Goal: Check status: Check status

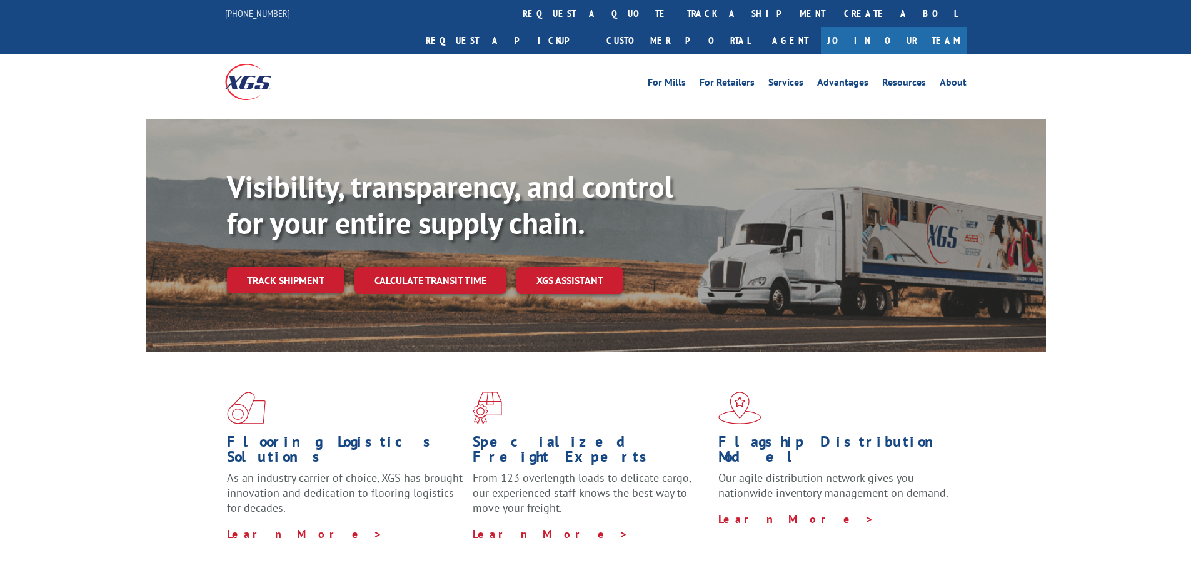
click at [678, 16] on link "track a shipment" at bounding box center [756, 13] width 157 height 27
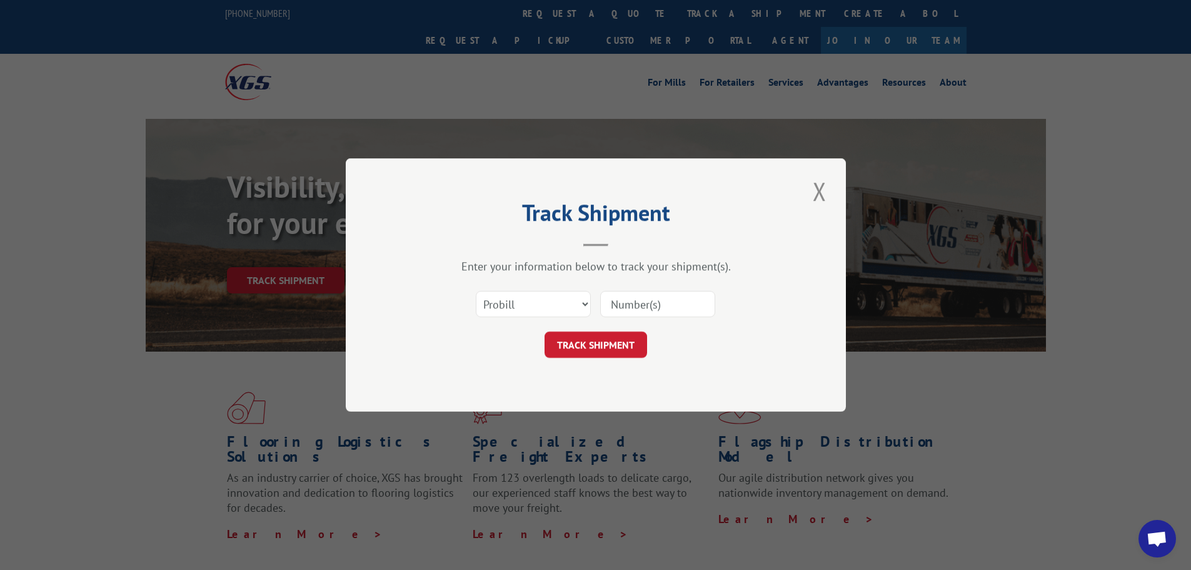
click at [652, 300] on input at bounding box center [657, 304] width 115 height 26
paste input "16984623"
type input "16984623"
click at [605, 343] on button "TRACK SHIPMENT" at bounding box center [596, 344] width 103 height 26
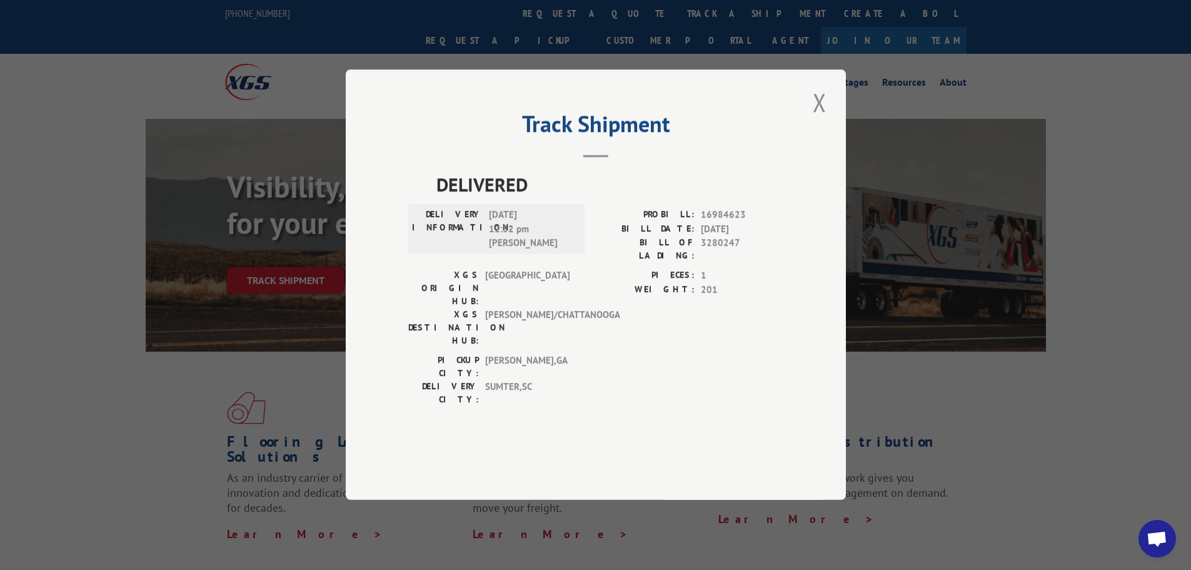
drag, startPoint x: 822, startPoint y: 136, endPoint x: 814, endPoint y: 131, distance: 9.0
click at [822, 119] on button "Close modal" at bounding box center [819, 102] width 21 height 34
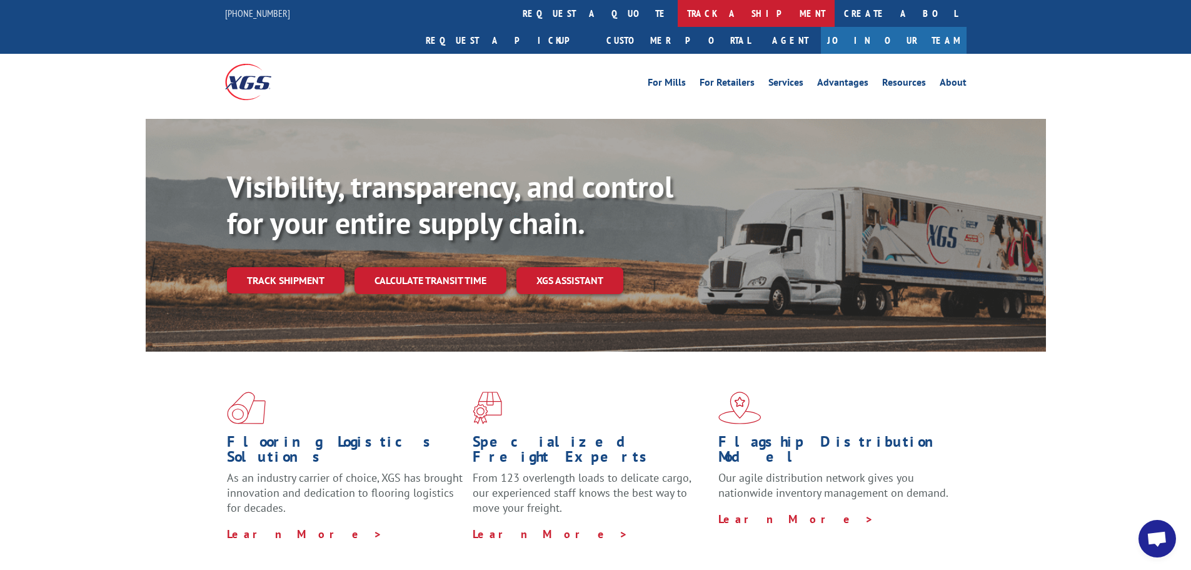
click at [678, 5] on link "track a shipment" at bounding box center [756, 13] width 157 height 27
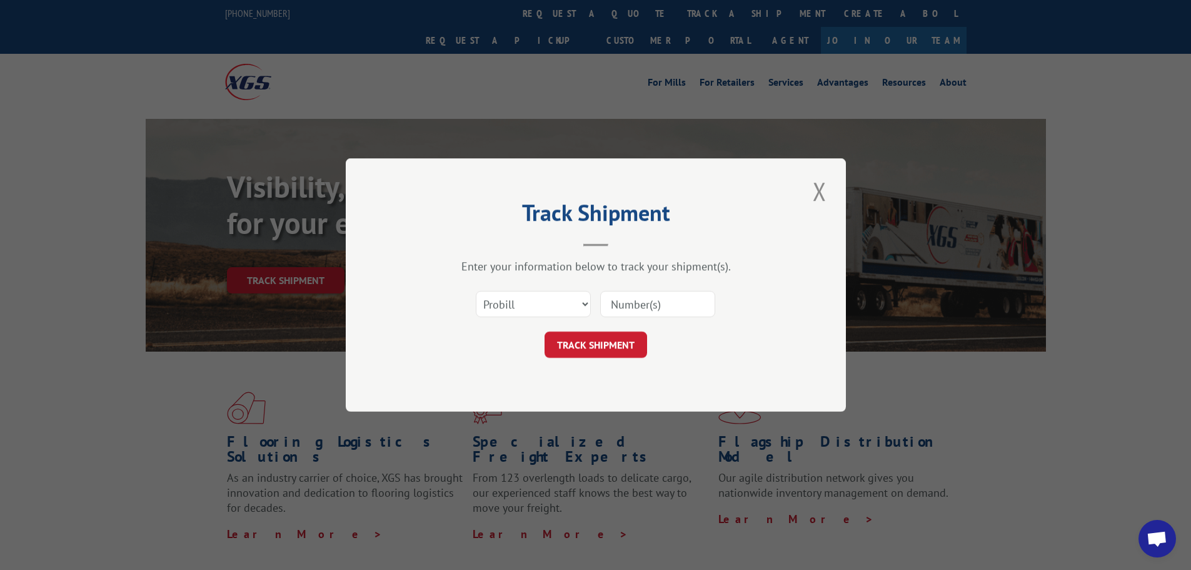
click at [638, 323] on div "Select category... Probill BOL PO" at bounding box center [595, 303] width 375 height 41
click at [635, 310] on input at bounding box center [657, 304] width 115 height 26
paste input "16984809"
type input "16984809"
click at [603, 334] on button "TRACK SHIPMENT" at bounding box center [596, 344] width 103 height 26
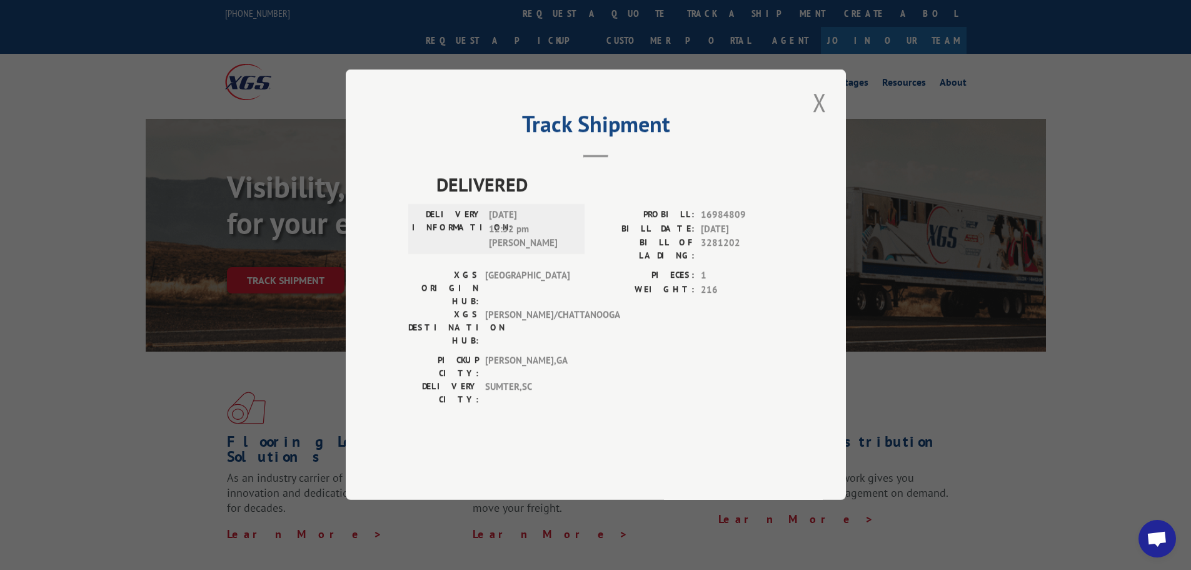
click at [816, 119] on button "Close modal" at bounding box center [819, 102] width 21 height 34
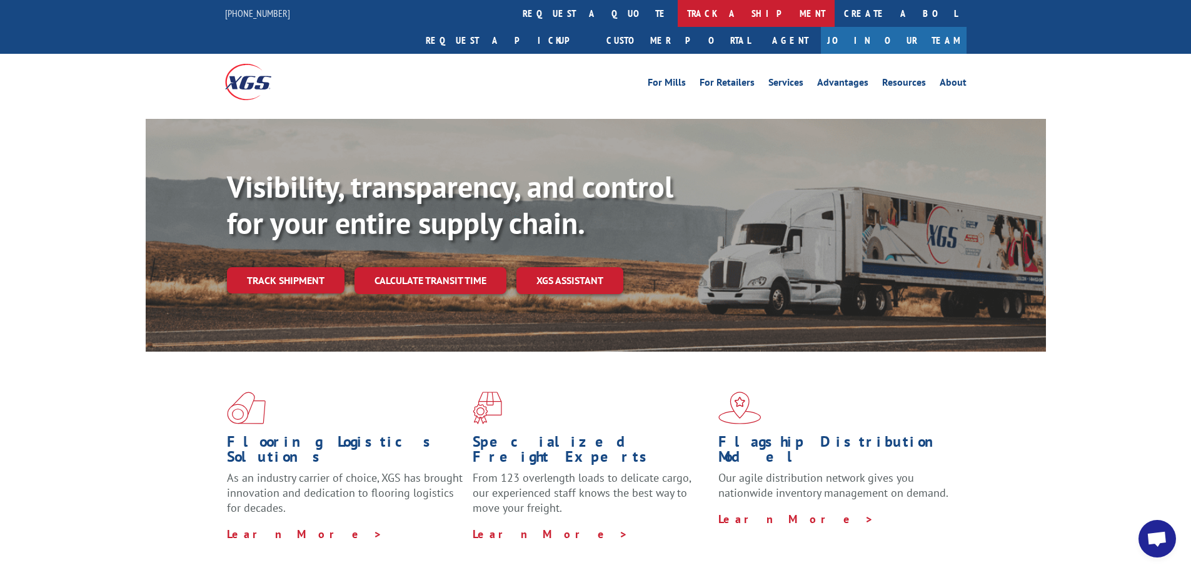
click at [559, 54] on div "For Mills For Retailers Services Advantages Resources About For Mills For Retai…" at bounding box center [596, 82] width 742 height 56
click at [678, 17] on link "track a shipment" at bounding box center [756, 13] width 157 height 27
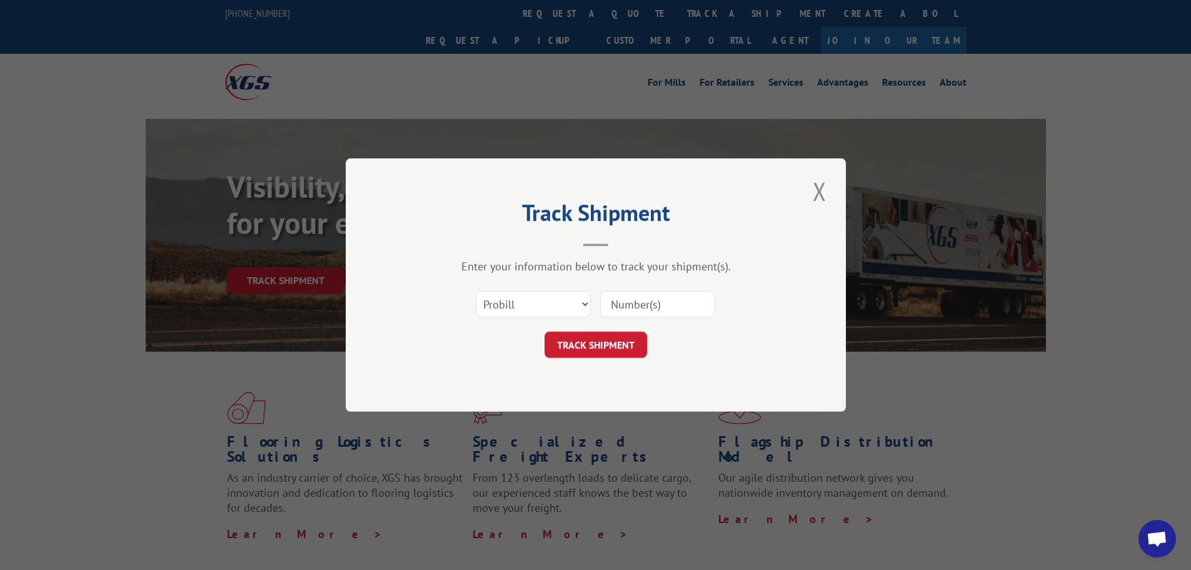
click at [638, 296] on input at bounding box center [657, 304] width 115 height 26
paste input "16985543"
type input "16985543"
click at [600, 342] on button "TRACK SHIPMENT" at bounding box center [596, 344] width 103 height 26
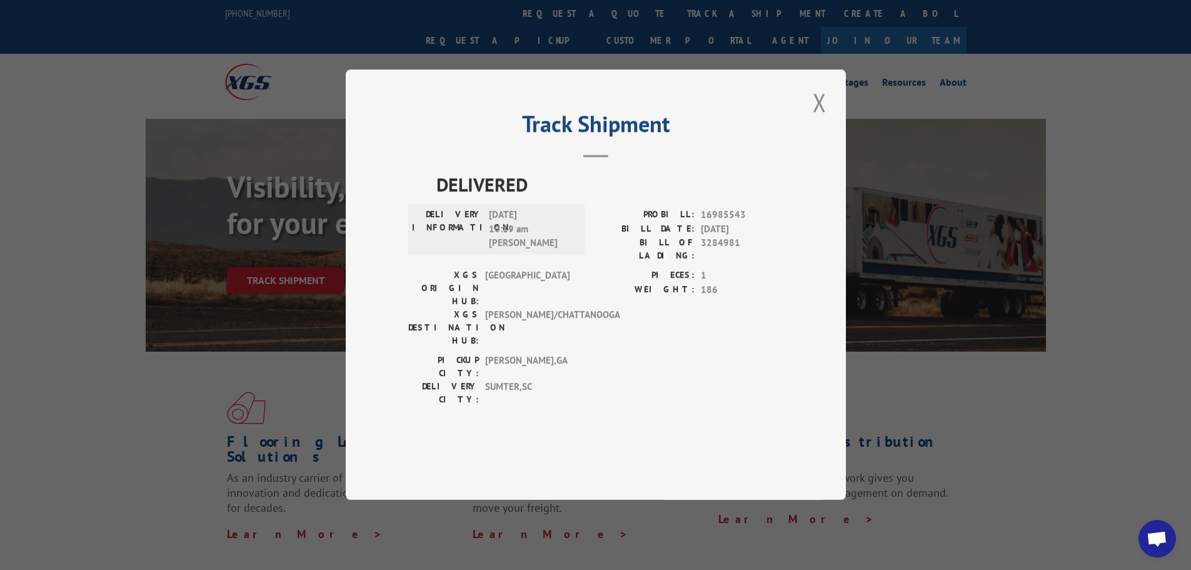
drag, startPoint x: 809, startPoint y: 140, endPoint x: 801, endPoint y: 136, distance: 9.0
click at [809, 119] on button "Close modal" at bounding box center [819, 102] width 21 height 34
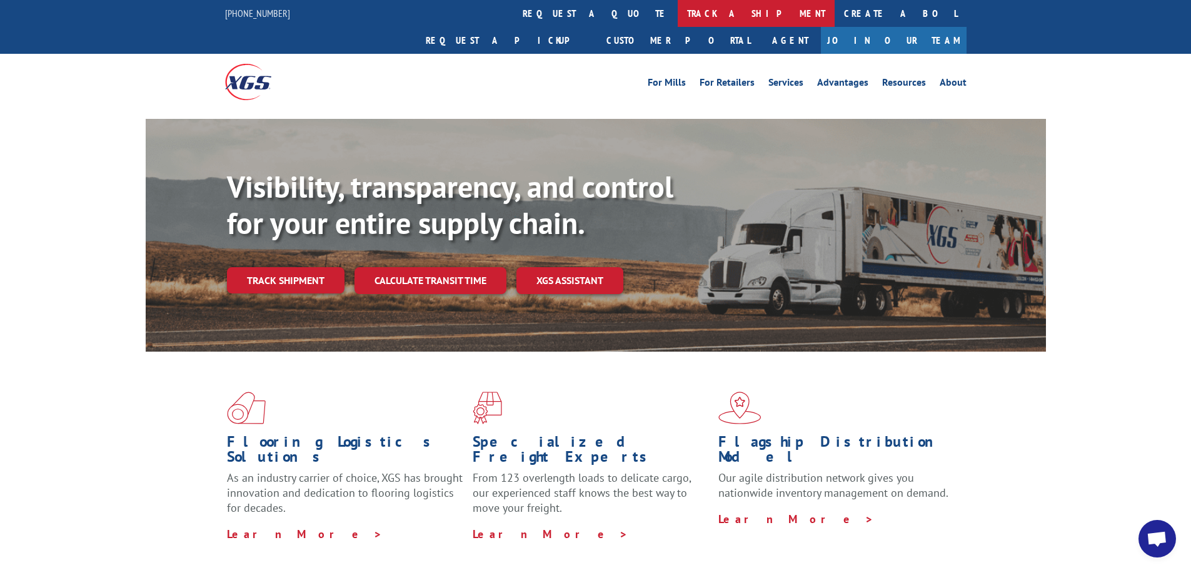
click at [678, 6] on link "track a shipment" at bounding box center [756, 13] width 157 height 27
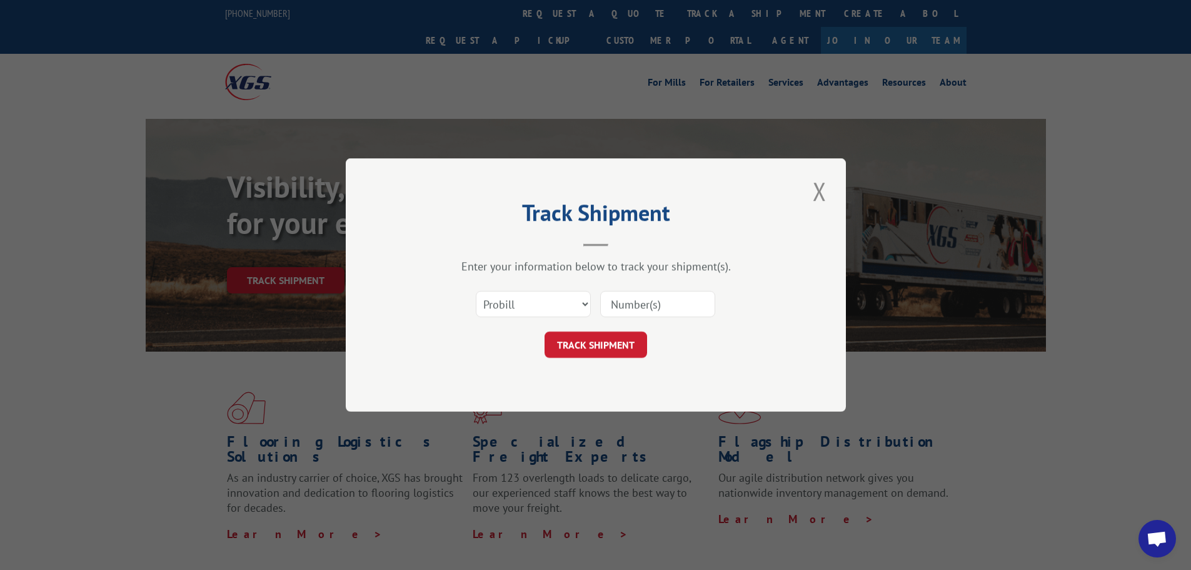
click at [682, 300] on input at bounding box center [657, 304] width 115 height 26
paste input "16985542"
type input "16985542"
click at [595, 343] on button "TRACK SHIPMENT" at bounding box center [596, 344] width 103 height 26
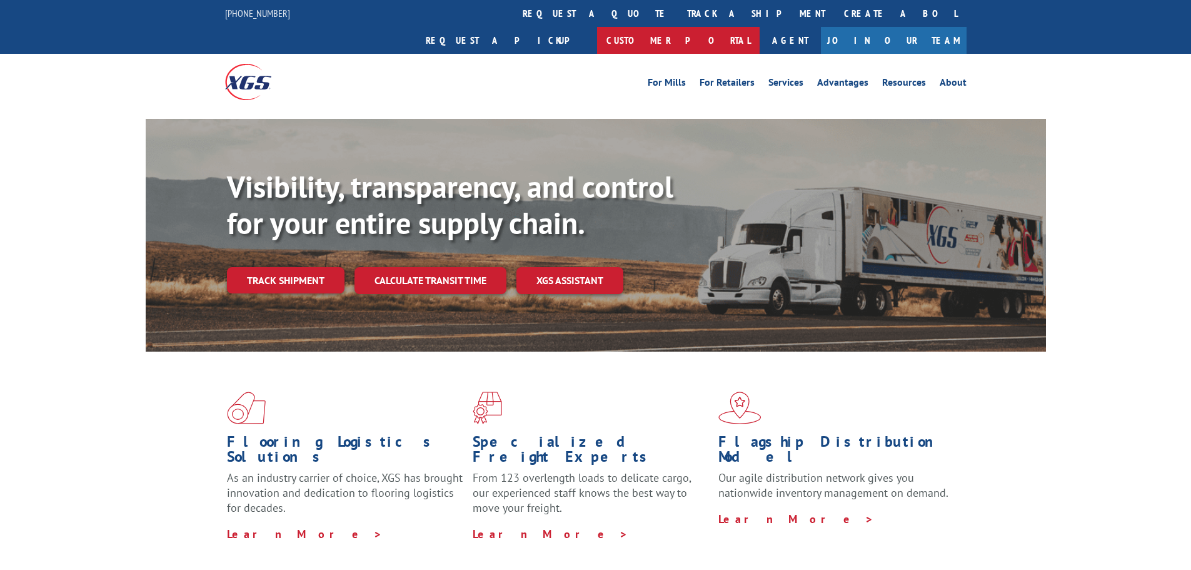
click at [760, 27] on link "Customer Portal" at bounding box center [678, 40] width 163 height 27
